Goal: Task Accomplishment & Management: Use online tool/utility

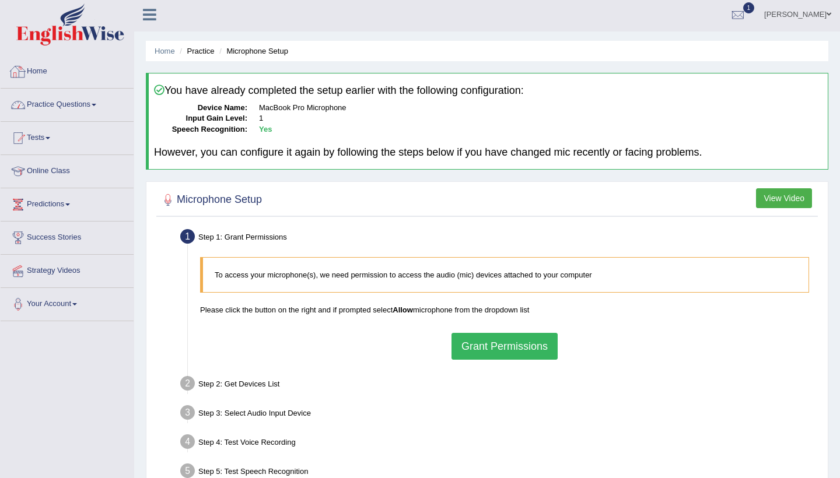
click at [94, 108] on link "Practice Questions" at bounding box center [67, 103] width 133 height 29
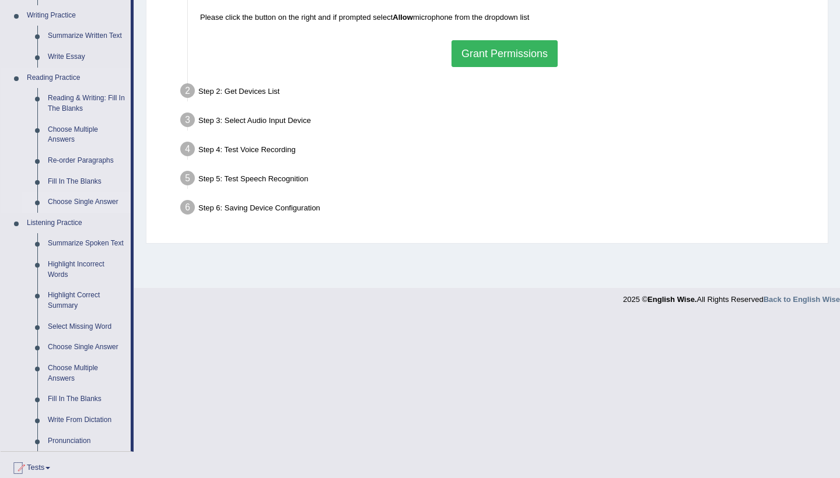
scroll to position [300, 0]
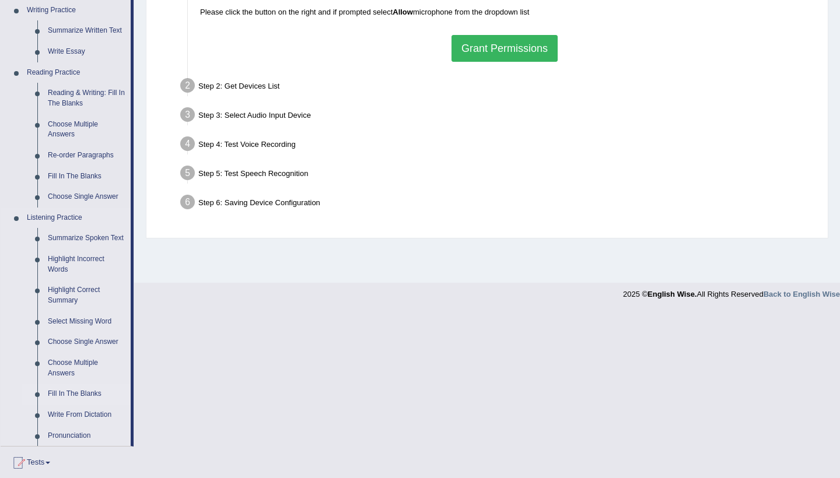
click at [87, 393] on link "Fill In The Blanks" at bounding box center [87, 394] width 88 height 21
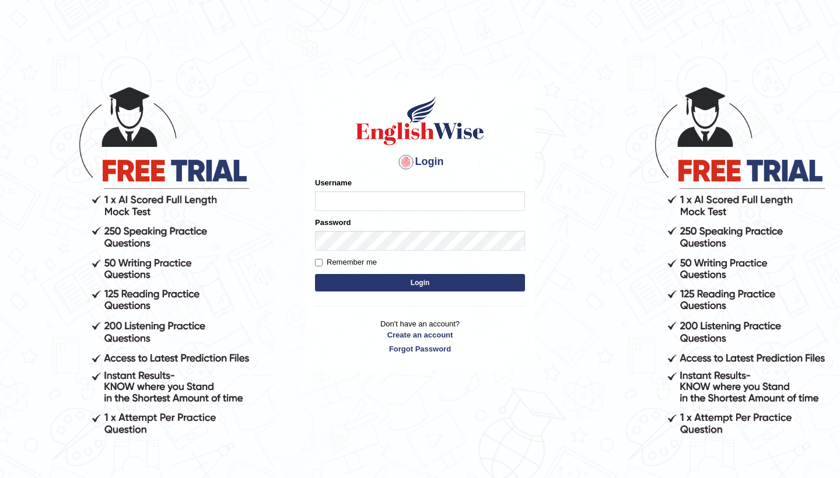
click at [416, 205] on input "Username" at bounding box center [420, 201] width 210 height 20
click at [408, 200] on input "Username" at bounding box center [420, 201] width 210 height 20
type input "0481871912"
click at [504, 284] on button "Login" at bounding box center [420, 282] width 210 height 17
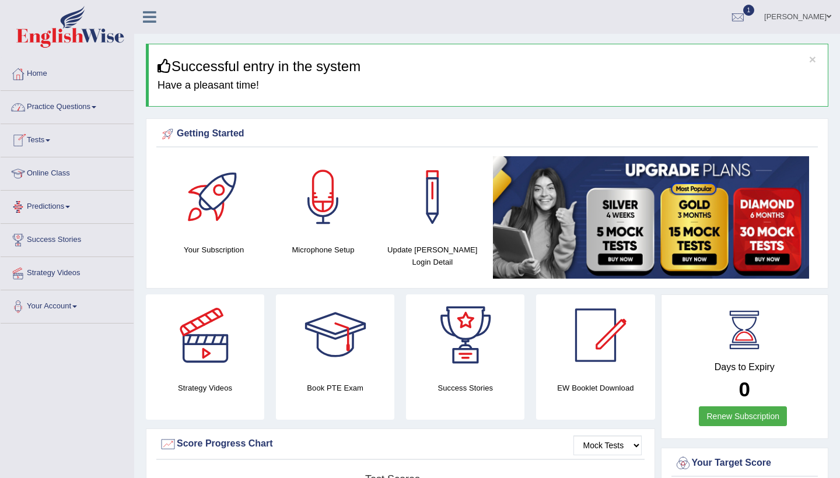
click at [94, 112] on link "Practice Questions" at bounding box center [67, 105] width 133 height 29
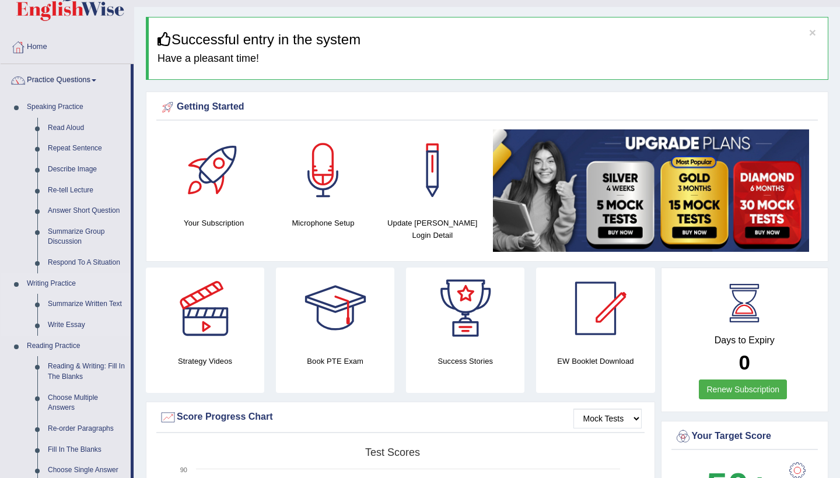
scroll to position [48, 0]
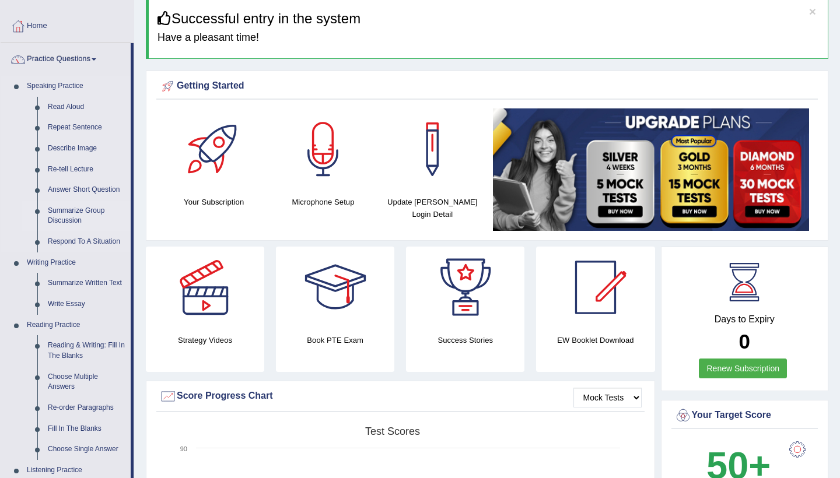
click at [72, 219] on link "Summarize Group Discussion" at bounding box center [87, 216] width 88 height 31
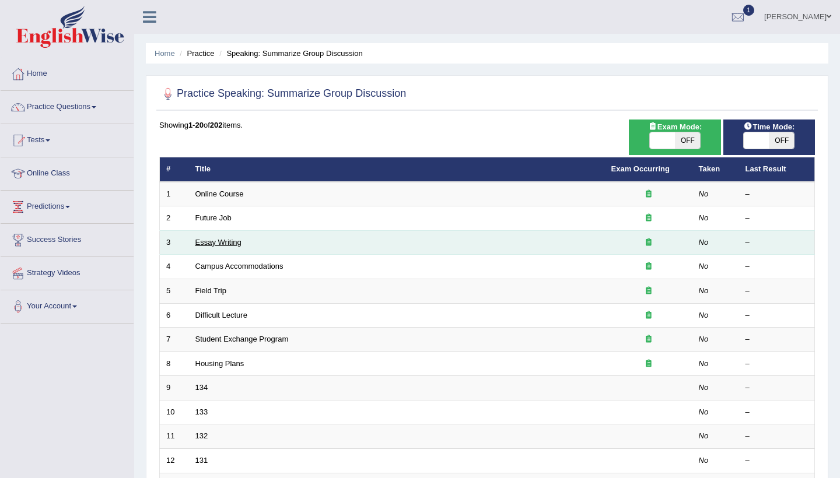
click at [215, 239] on link "Essay Writing" at bounding box center [218, 242] width 46 height 9
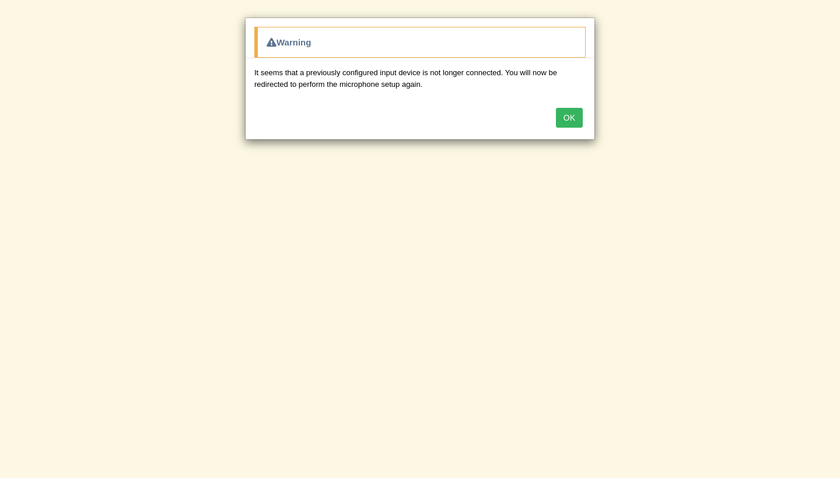
click at [563, 120] on button "OK" at bounding box center [569, 118] width 27 height 20
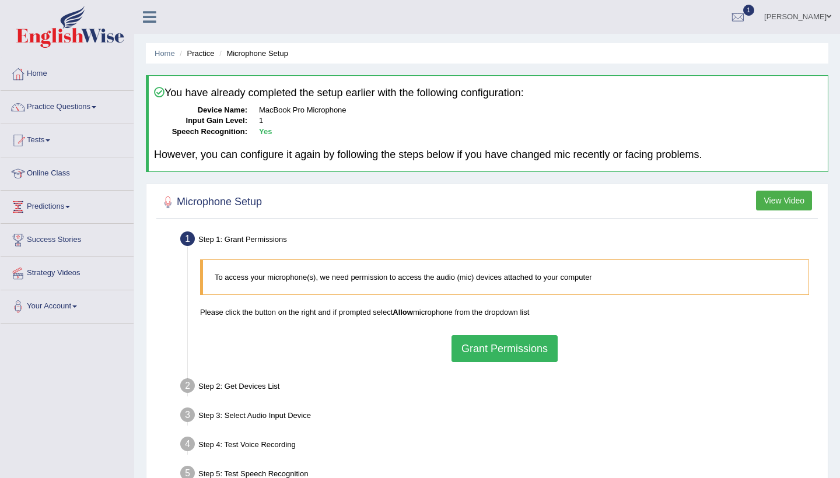
click at [470, 340] on button "Grant Permissions" at bounding box center [504, 348] width 106 height 27
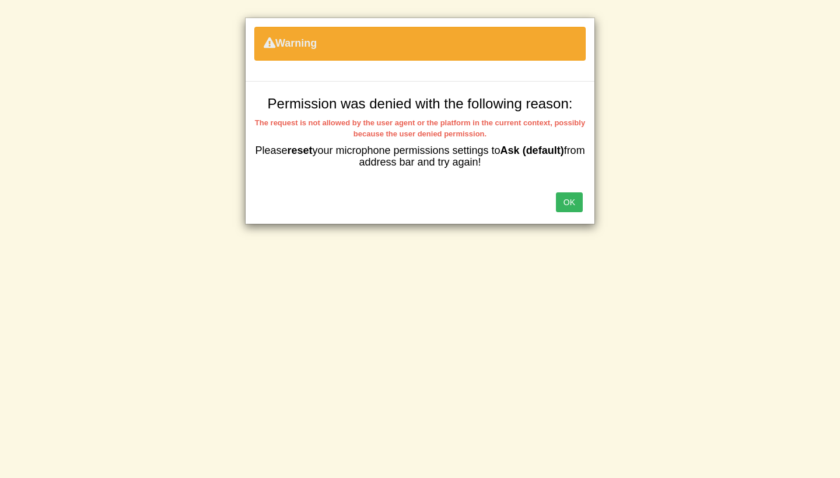
click at [580, 196] on button "OK" at bounding box center [569, 202] width 27 height 20
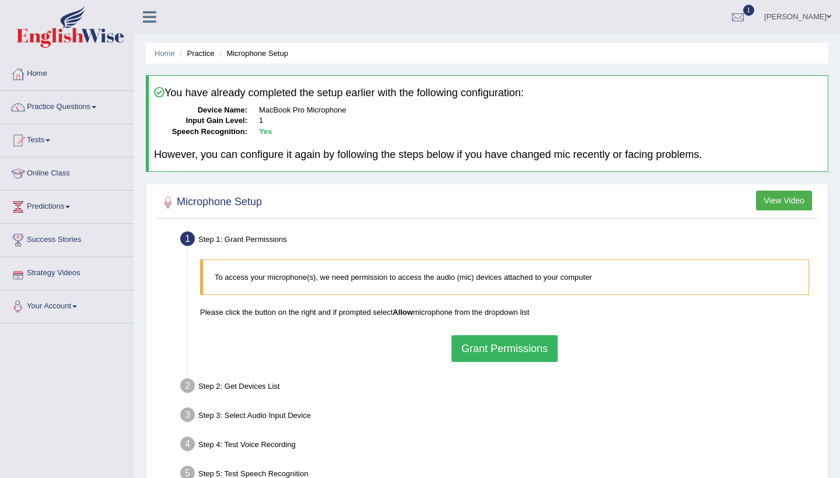
click at [65, 303] on link "Your Account" at bounding box center [67, 304] width 133 height 29
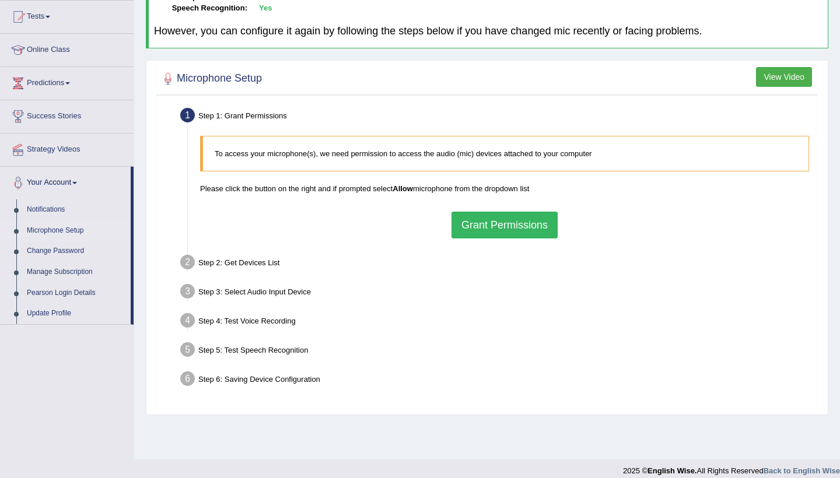
scroll to position [129, 0]
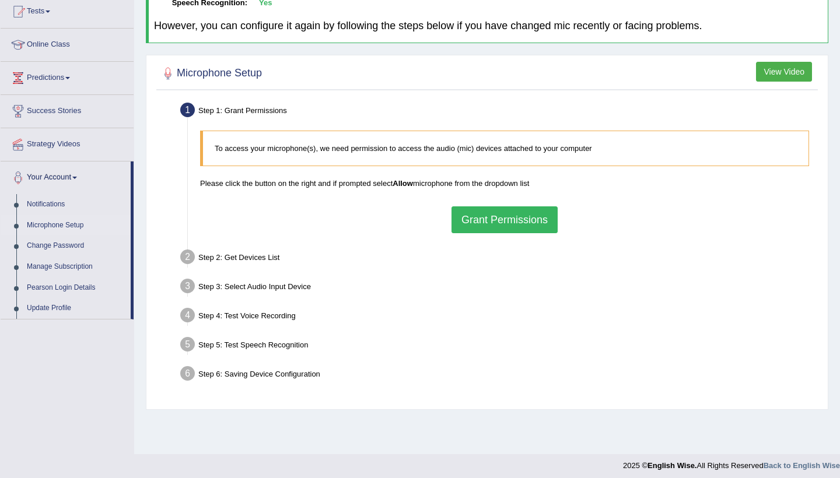
click at [63, 226] on link "Microphone Setup" at bounding box center [76, 225] width 109 height 21
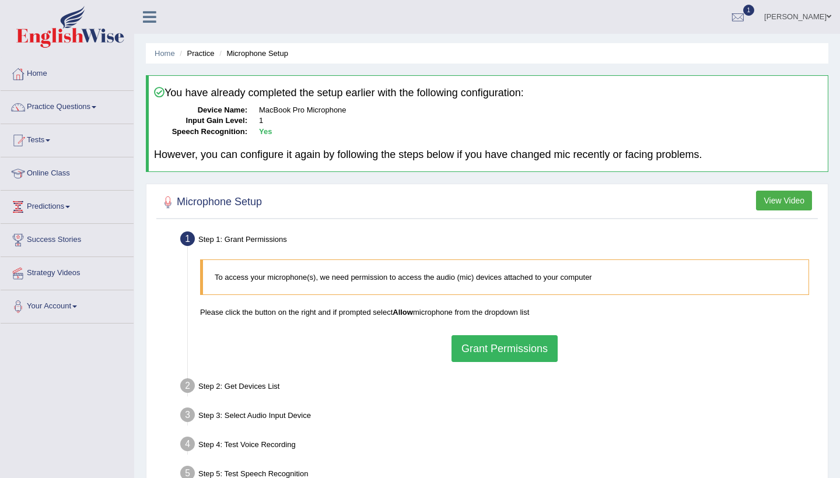
click at [489, 353] on button "Grant Permissions" at bounding box center [504, 348] width 106 height 27
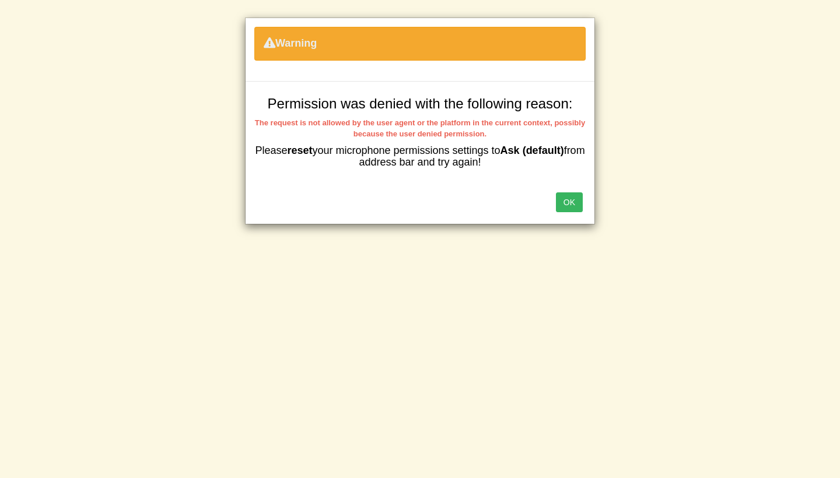
click at [579, 192] on button "OK" at bounding box center [569, 202] width 27 height 20
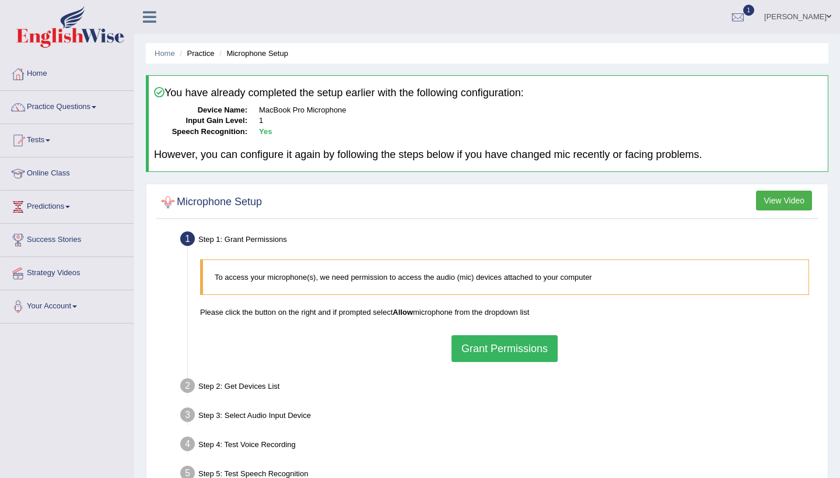
click at [170, 201] on div at bounding box center [167, 202] width 17 height 17
click at [169, 200] on div at bounding box center [167, 202] width 17 height 17
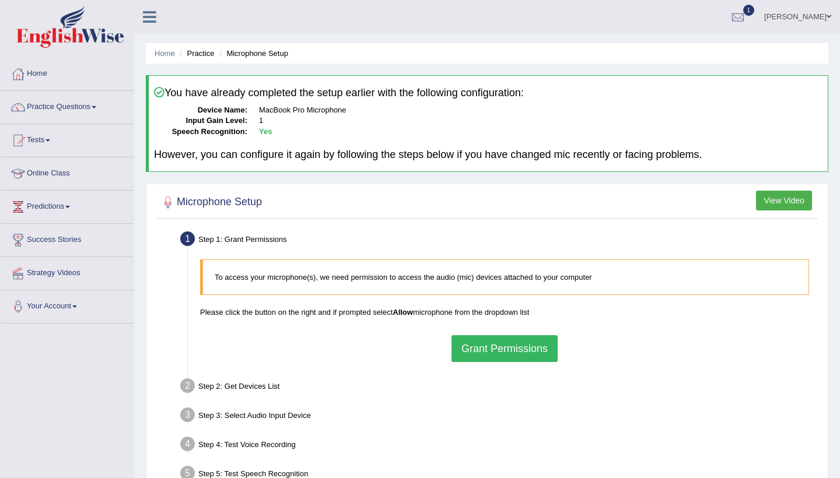
click at [169, 200] on div at bounding box center [167, 202] width 17 height 17
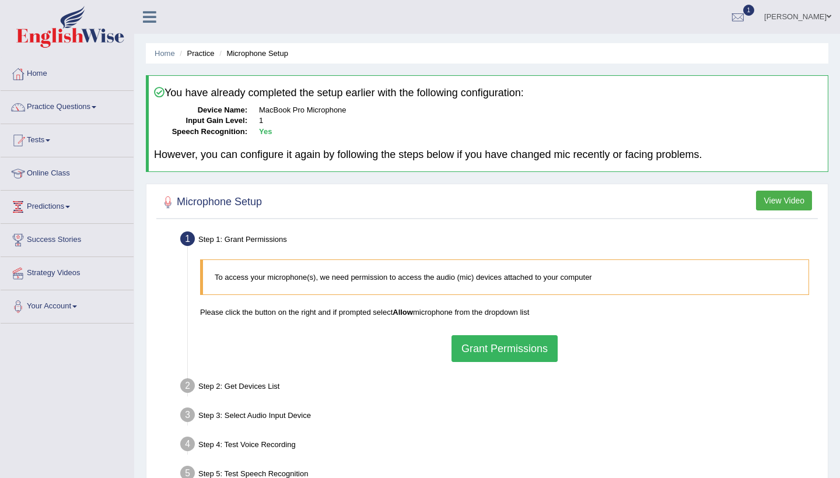
click at [169, 200] on div at bounding box center [167, 202] width 17 height 17
click at [163, 199] on div at bounding box center [167, 202] width 17 height 17
click at [168, 200] on div at bounding box center [167, 202] width 17 height 17
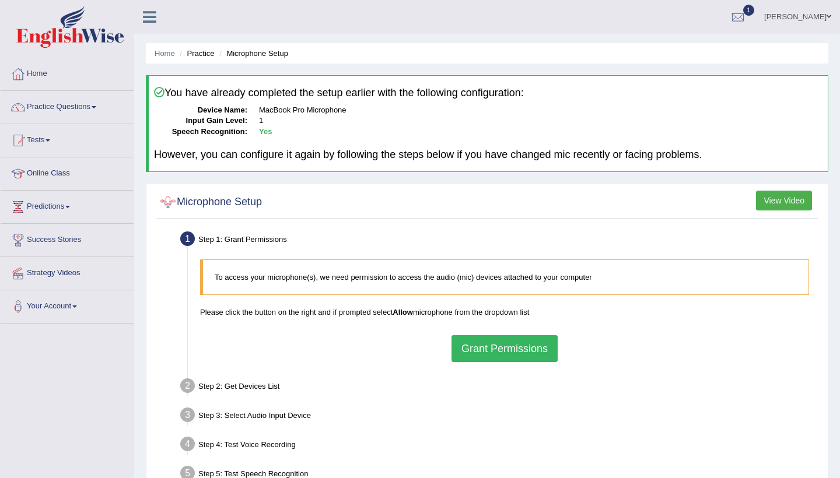
click at [168, 203] on div at bounding box center [167, 202] width 17 height 17
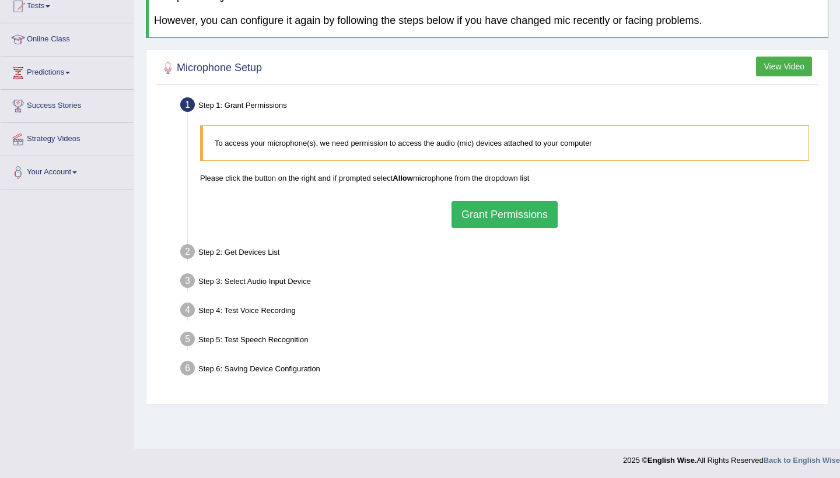
scroll to position [134, 0]
click at [260, 374] on div "Step 6: Saving Device Configuration" at bounding box center [498, 370] width 647 height 26
click at [467, 204] on button "Grant Permissions" at bounding box center [504, 214] width 106 height 27
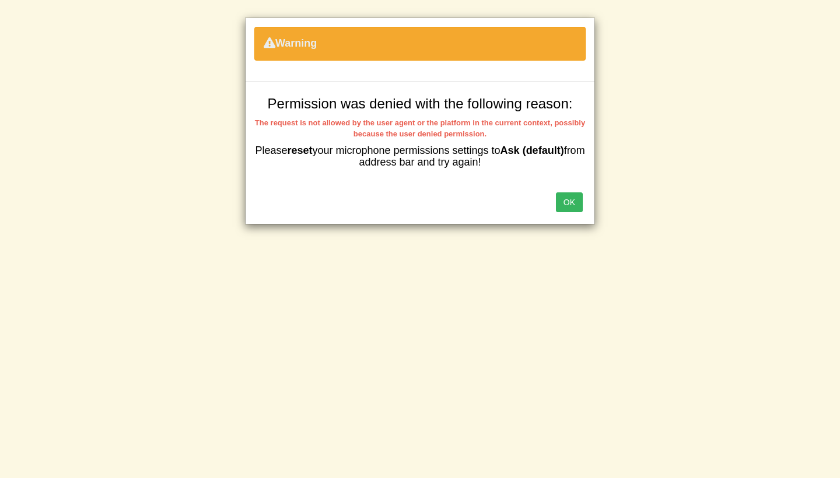
click at [569, 199] on button "OK" at bounding box center [569, 202] width 27 height 20
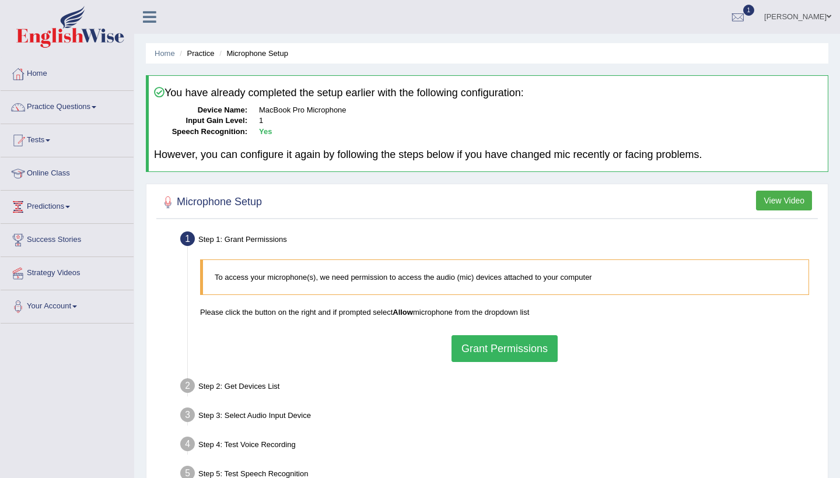
scroll to position [134, 0]
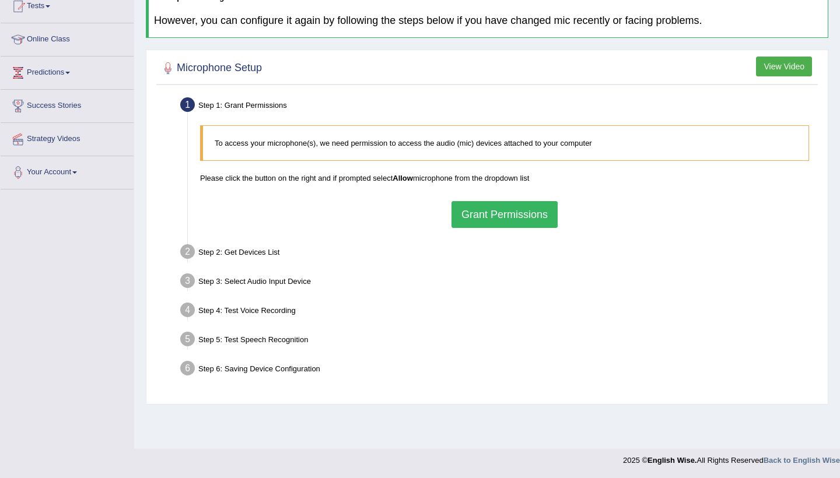
click at [569, 199] on div "To access your microphone(s), we need permission to access the audio (mic) devi…" at bounding box center [504, 177] width 620 height 114
